Goal: Check status: Check status

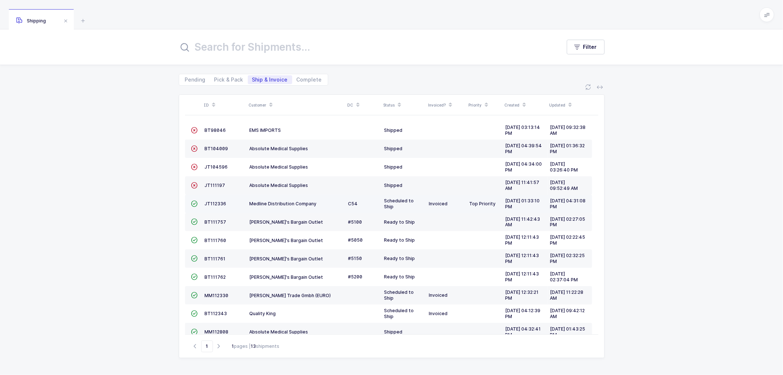
scroll to position [32, 0]
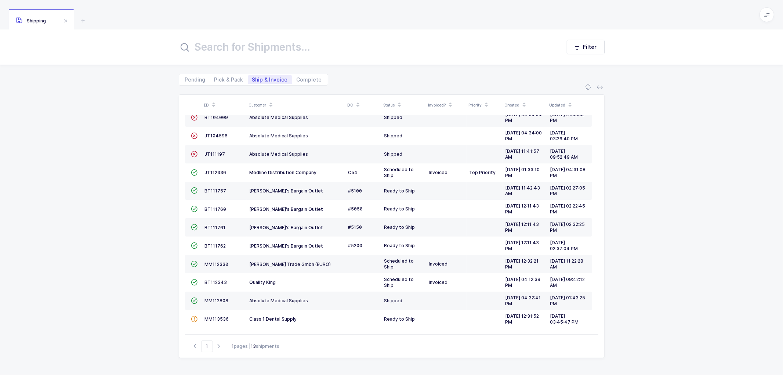
click at [270, 101] on icon at bounding box center [271, 103] width 4 height 4
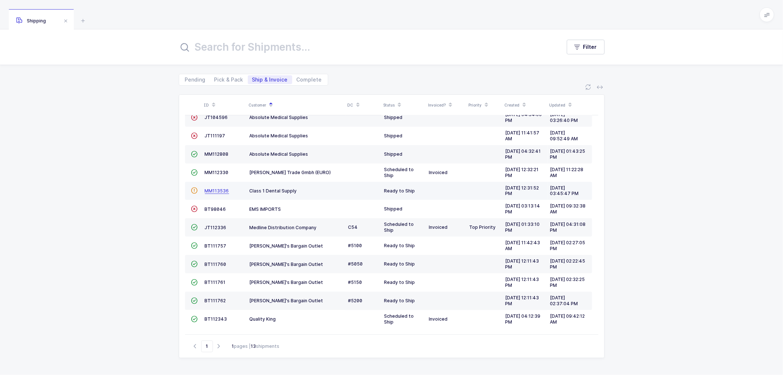
click at [215, 188] on span "MM113536" at bounding box center [217, 191] width 24 height 6
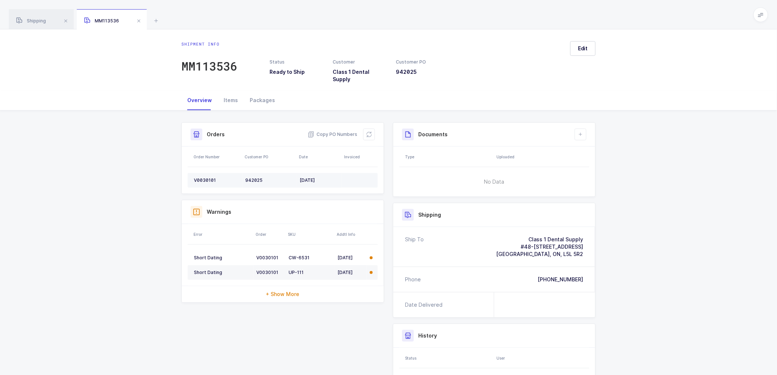
click at [207, 173] on td "V0030101" at bounding box center [215, 180] width 55 height 15
copy div "V0030101"
click at [335, 131] on span "Copy PO Numbers" at bounding box center [333, 134] width 50 height 7
click at [261, 94] on div "Packages" at bounding box center [262, 100] width 37 height 20
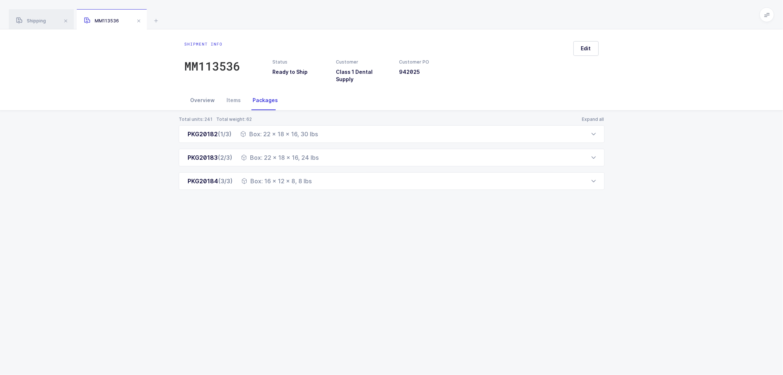
click at [198, 94] on div "Overview" at bounding box center [203, 100] width 36 height 20
click at [203, 94] on div "Overview" at bounding box center [199, 100] width 36 height 20
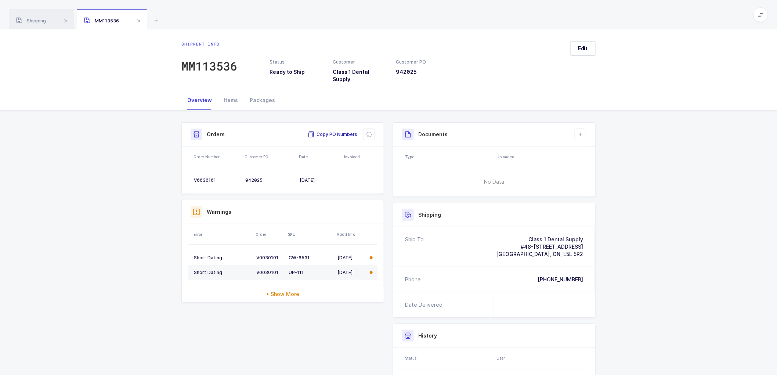
click at [338, 131] on span "Copy PO Numbers" at bounding box center [333, 134] width 50 height 7
click at [265, 92] on div "Packages" at bounding box center [262, 100] width 37 height 20
